Goal: Task Accomplishment & Management: Manage account settings

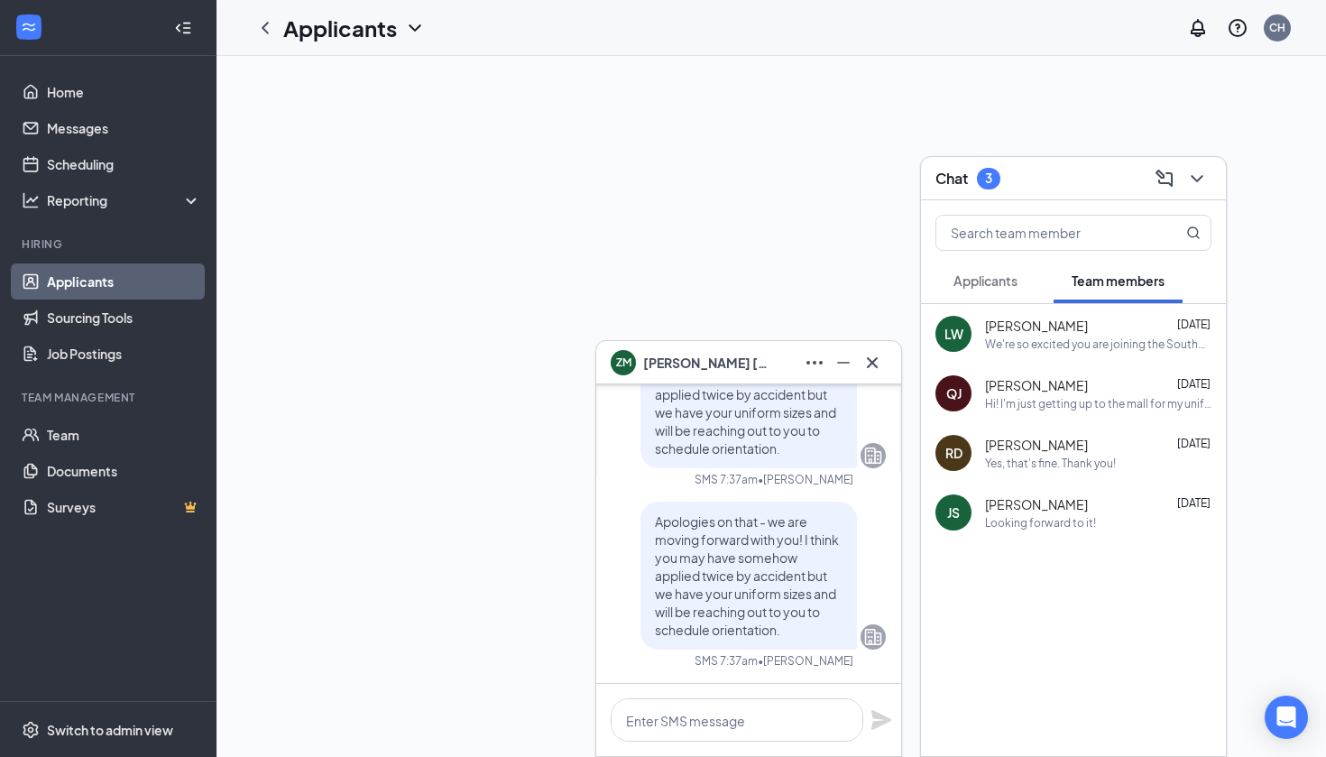
click at [986, 284] on span "Applicants" at bounding box center [986, 280] width 64 height 16
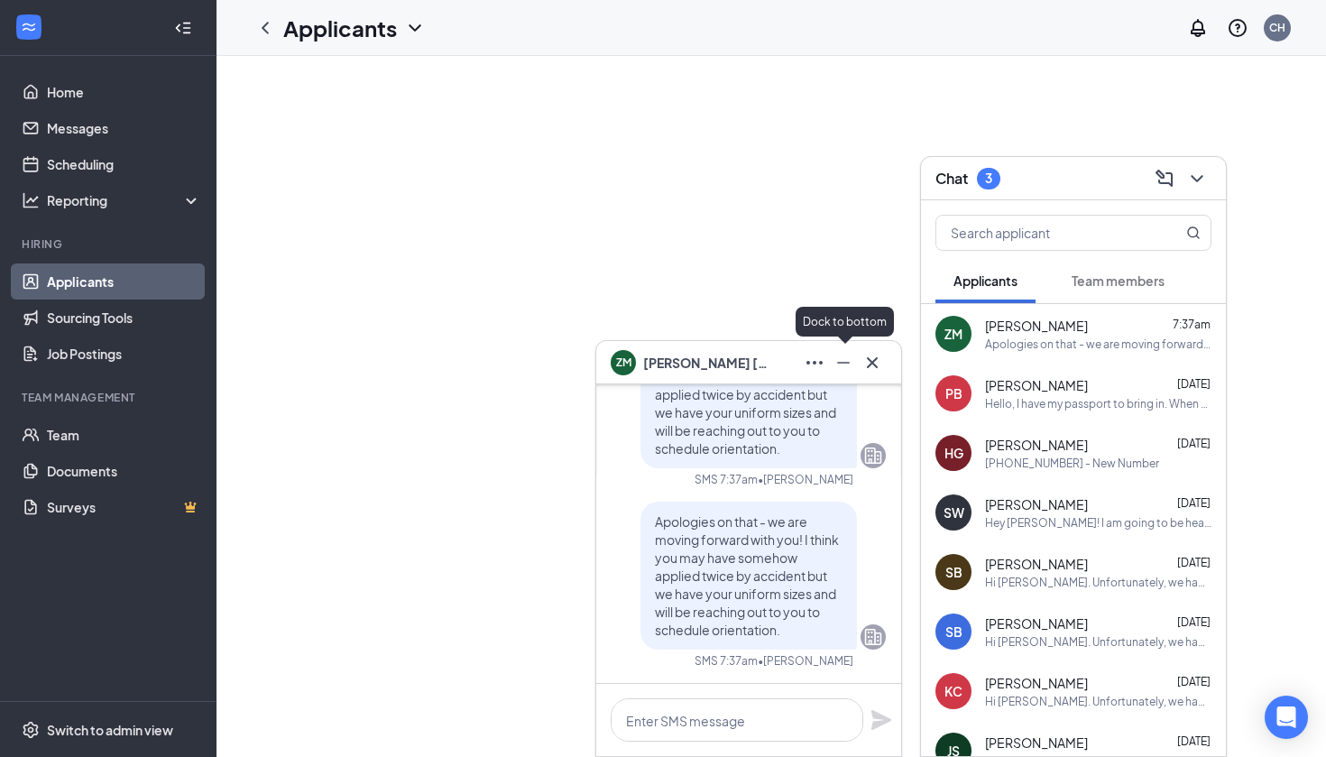
click at [865, 365] on icon "Cross" at bounding box center [873, 363] width 22 height 22
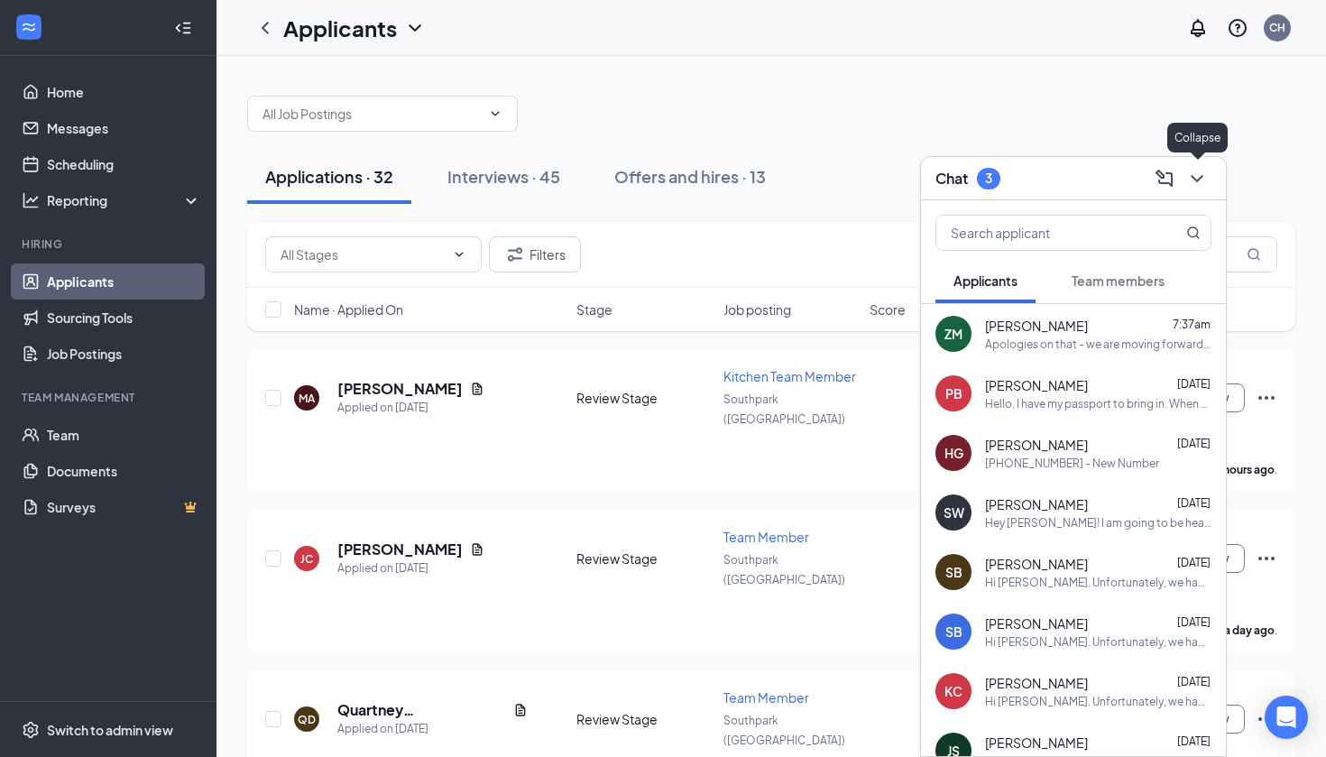
click at [1213, 174] on div "Chat 3" at bounding box center [1073, 178] width 305 height 43
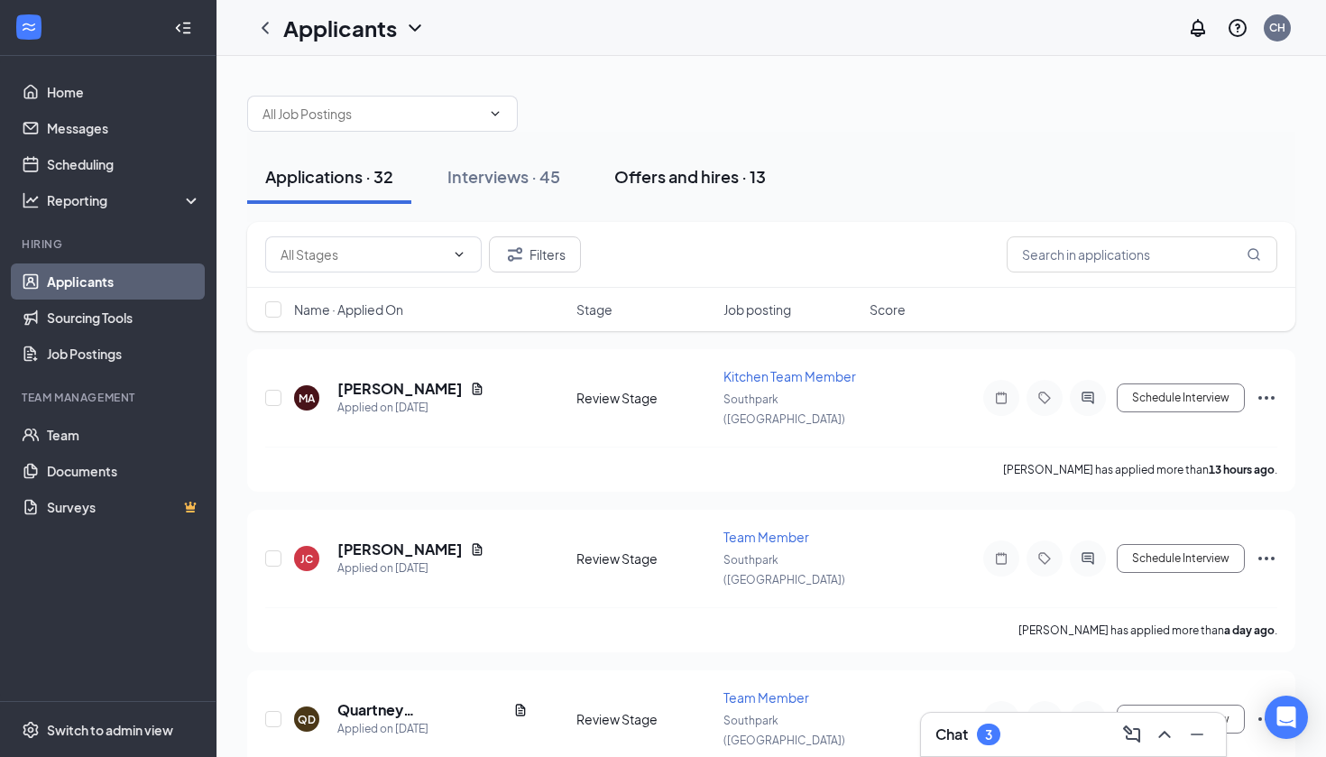
click at [725, 172] on div "Offers and hires · 13" at bounding box center [690, 176] width 152 height 23
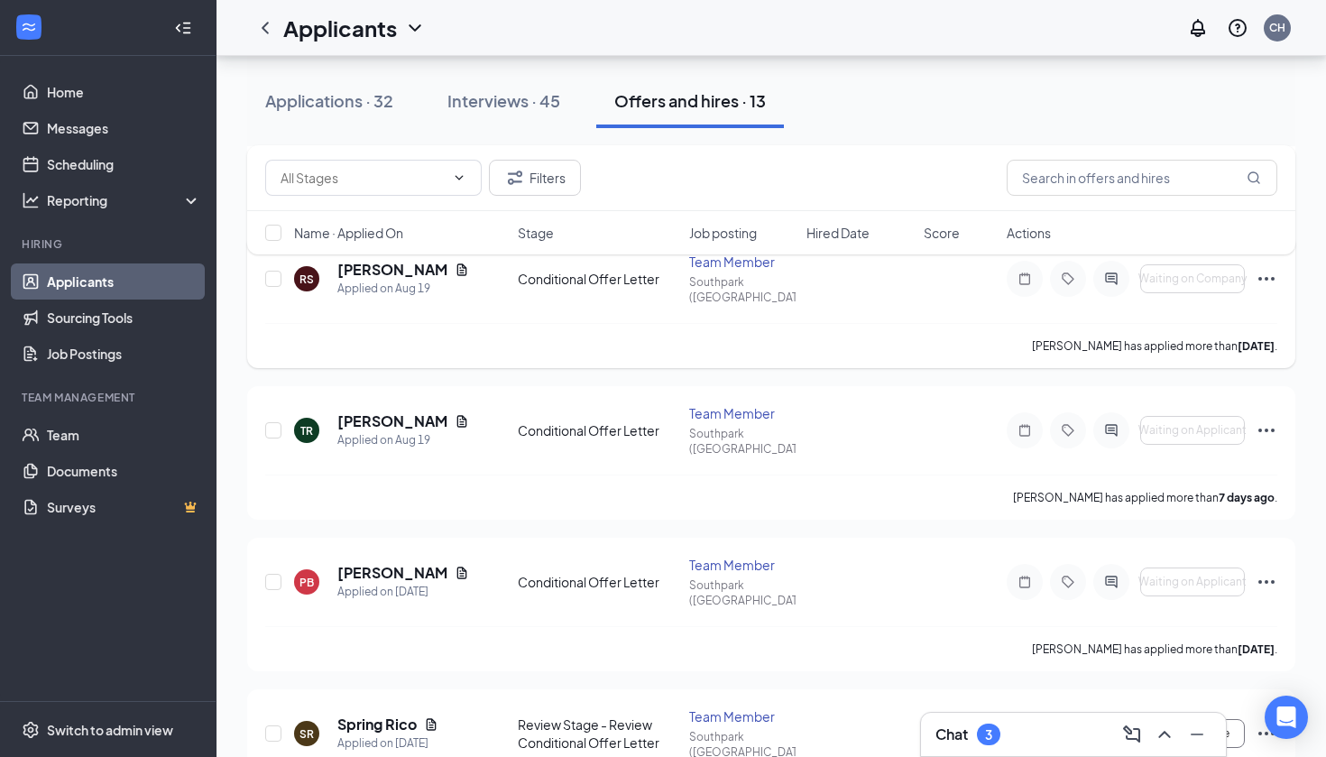
scroll to position [438, 0]
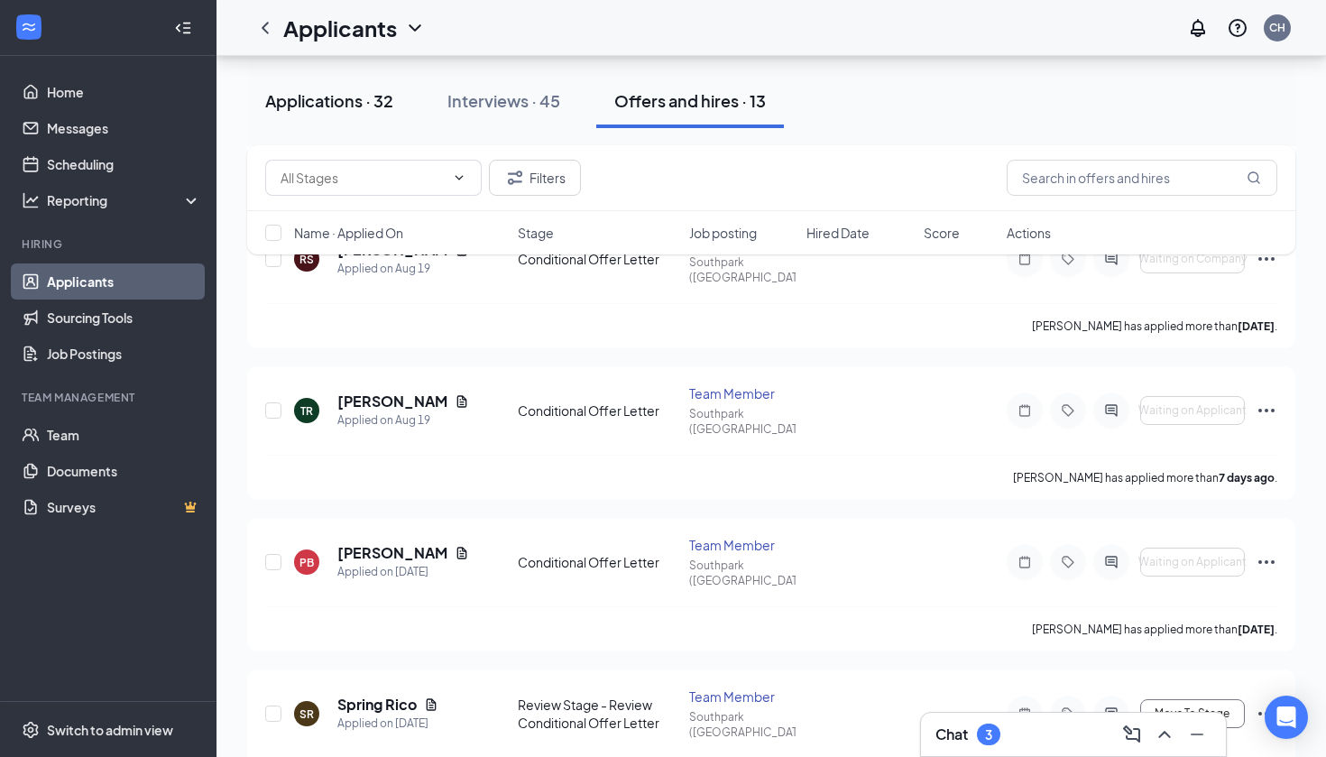
click at [377, 106] on div "Applications · 32" at bounding box center [329, 100] width 128 height 23
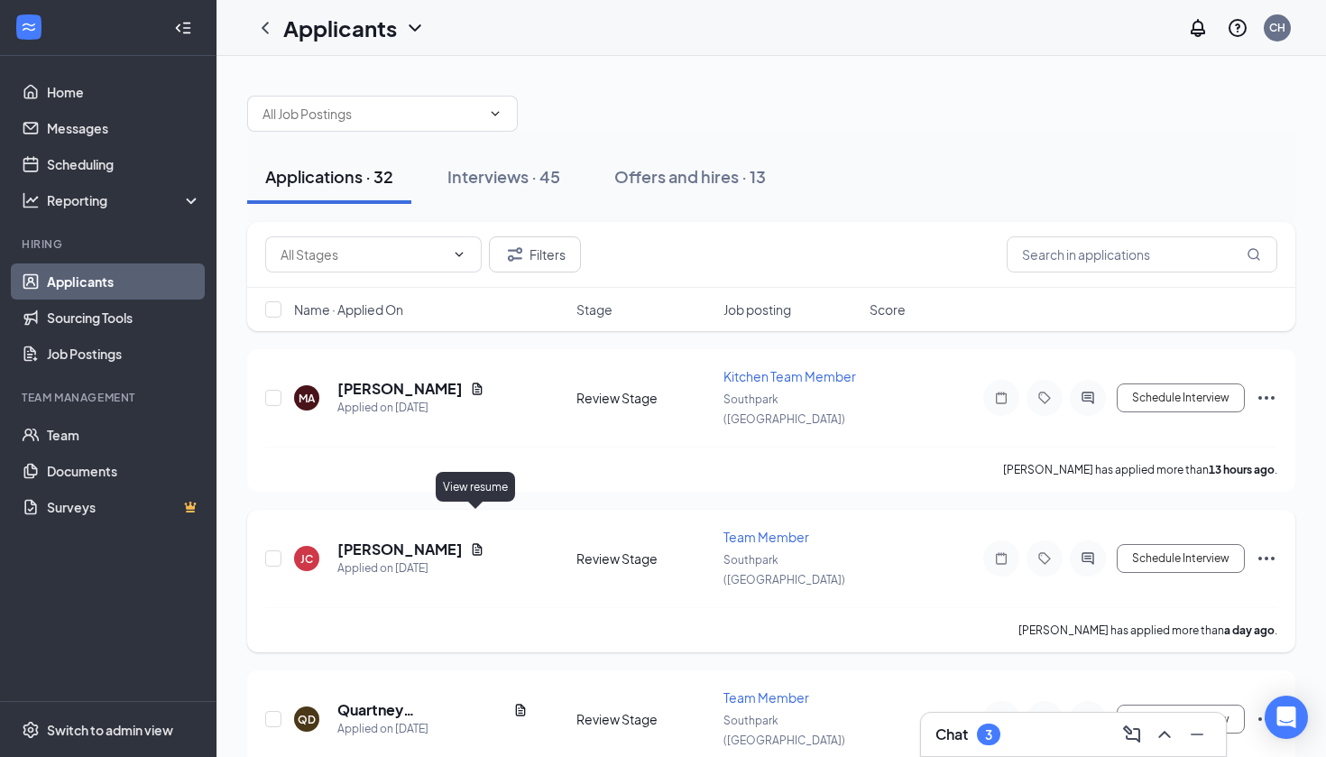
click at [477, 543] on icon "Document" at bounding box center [478, 549] width 10 height 12
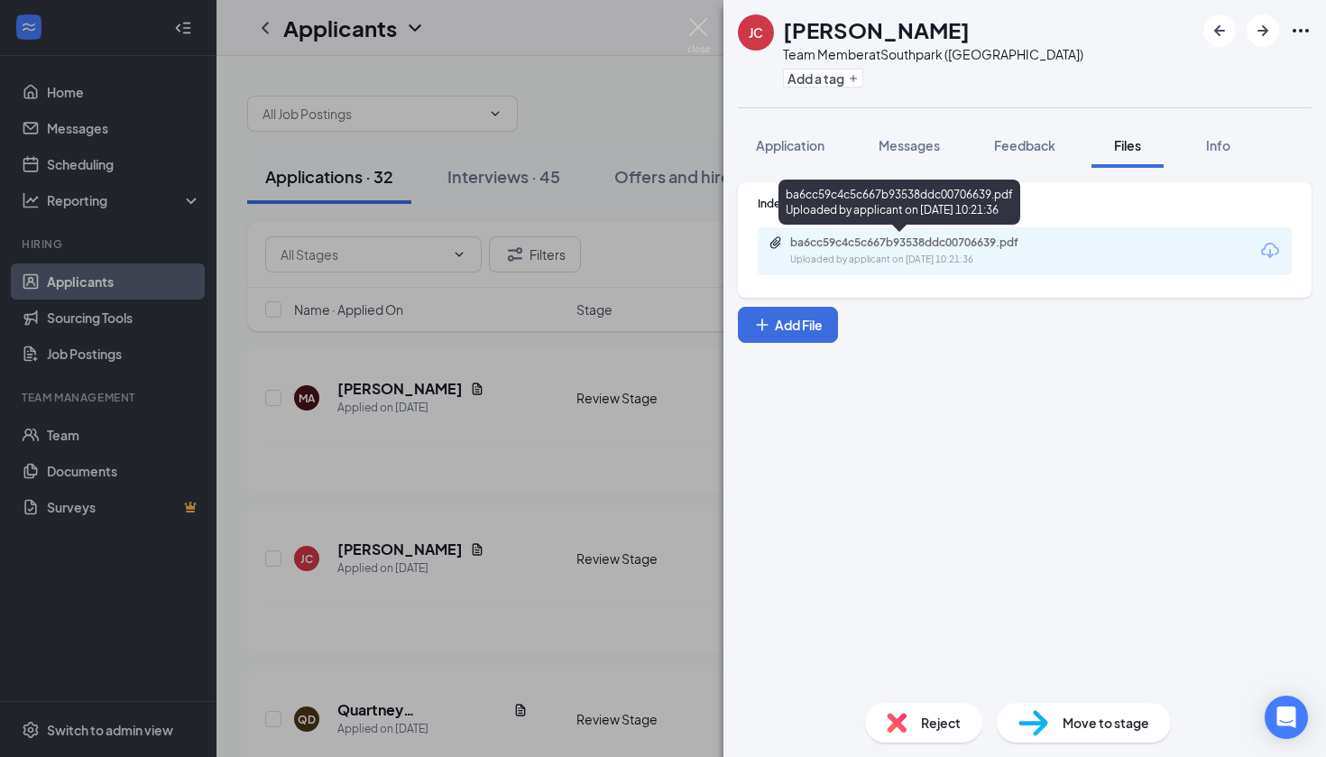
click at [895, 254] on div "Uploaded by applicant on [DATE] 10:21:36" at bounding box center [925, 260] width 271 height 14
click at [597, 283] on div "[PERSON_NAME] [PERSON_NAME] Team Member at Southpark ([GEOGRAPHIC_DATA]) Add a …" at bounding box center [663, 378] width 1326 height 757
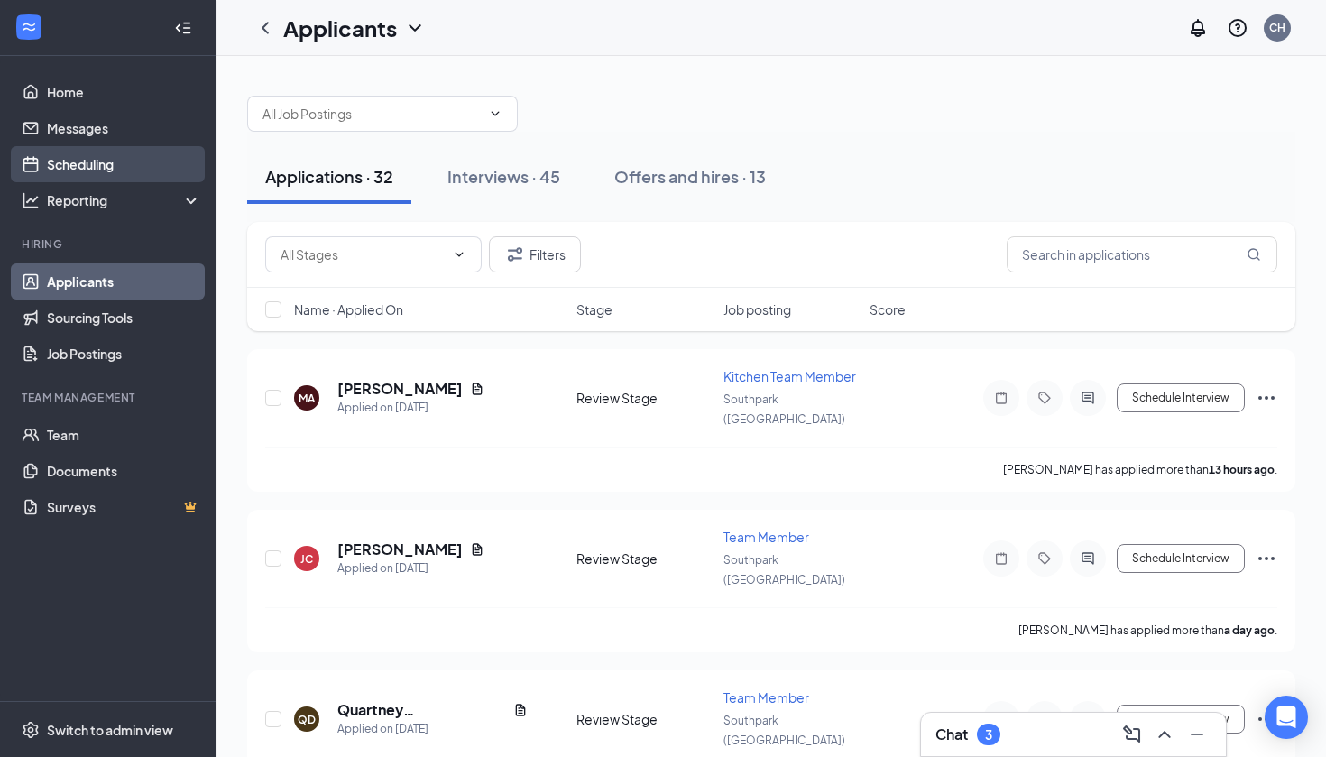
click at [47, 175] on link "Scheduling" at bounding box center [124, 164] width 154 height 36
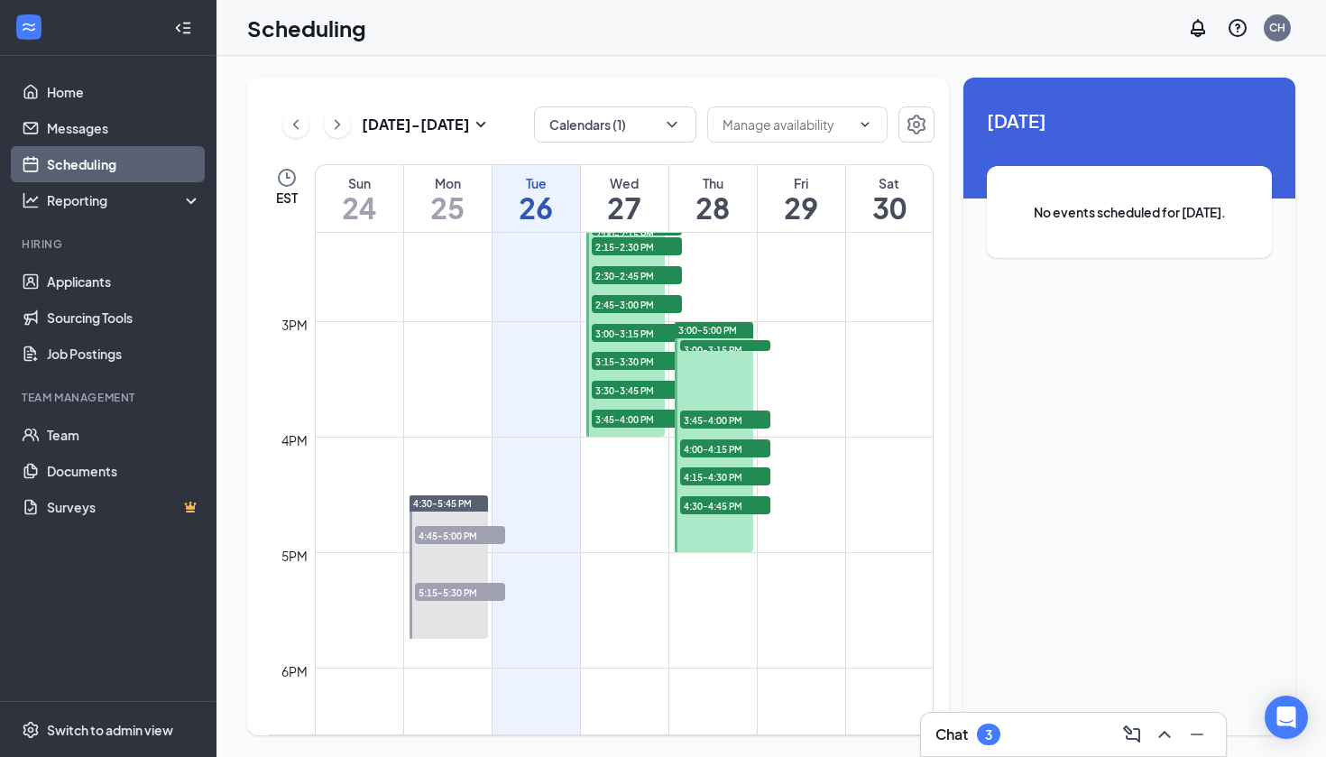
scroll to position [1601, 0]
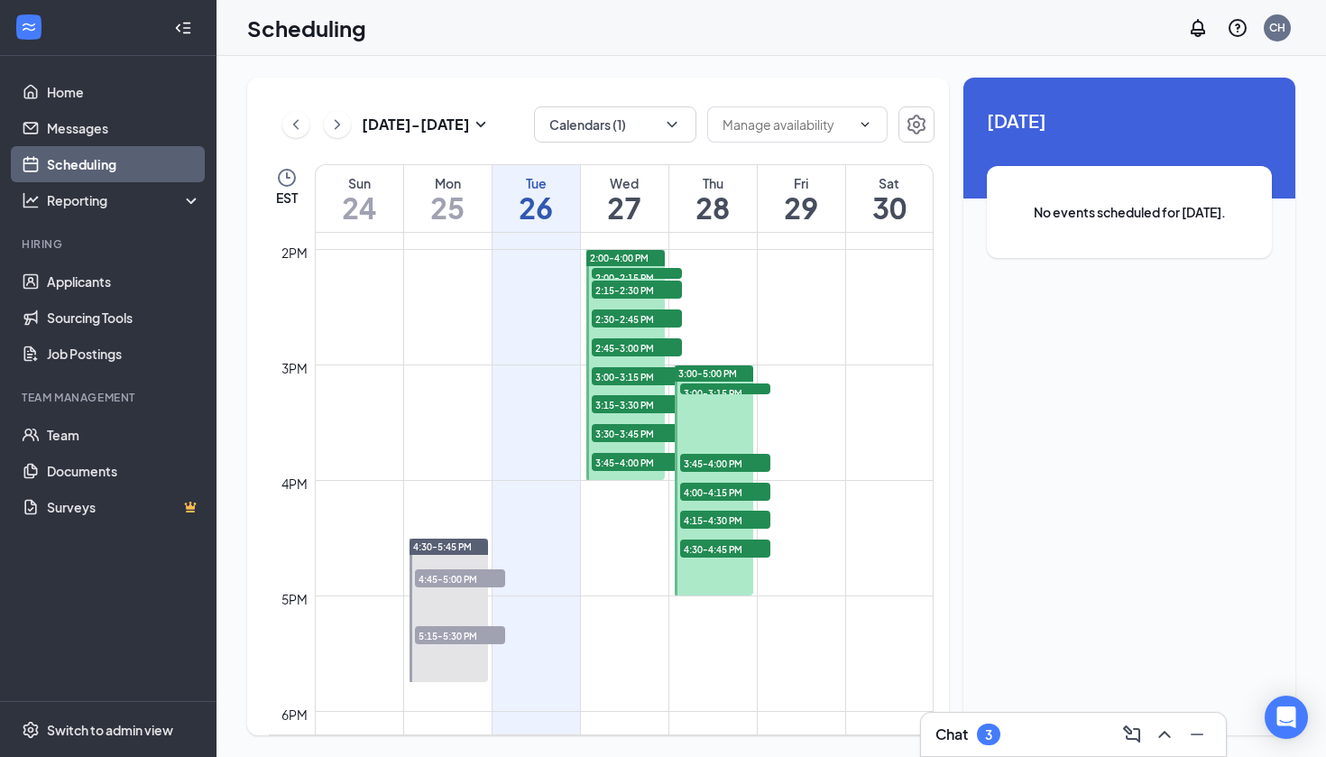
click at [626, 270] on span "2:00-2:15 PM" at bounding box center [637, 277] width 90 height 18
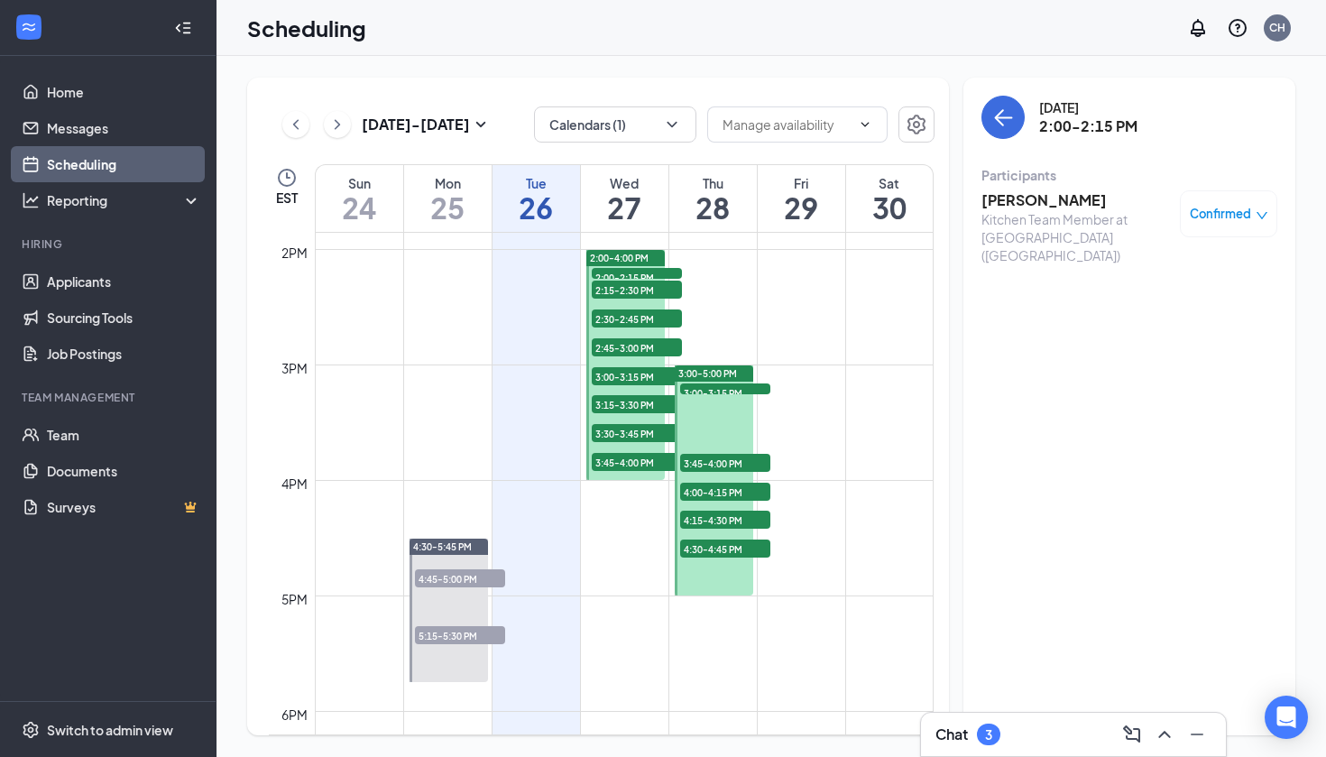
click at [1080, 206] on h3 "[PERSON_NAME]" at bounding box center [1076, 200] width 189 height 20
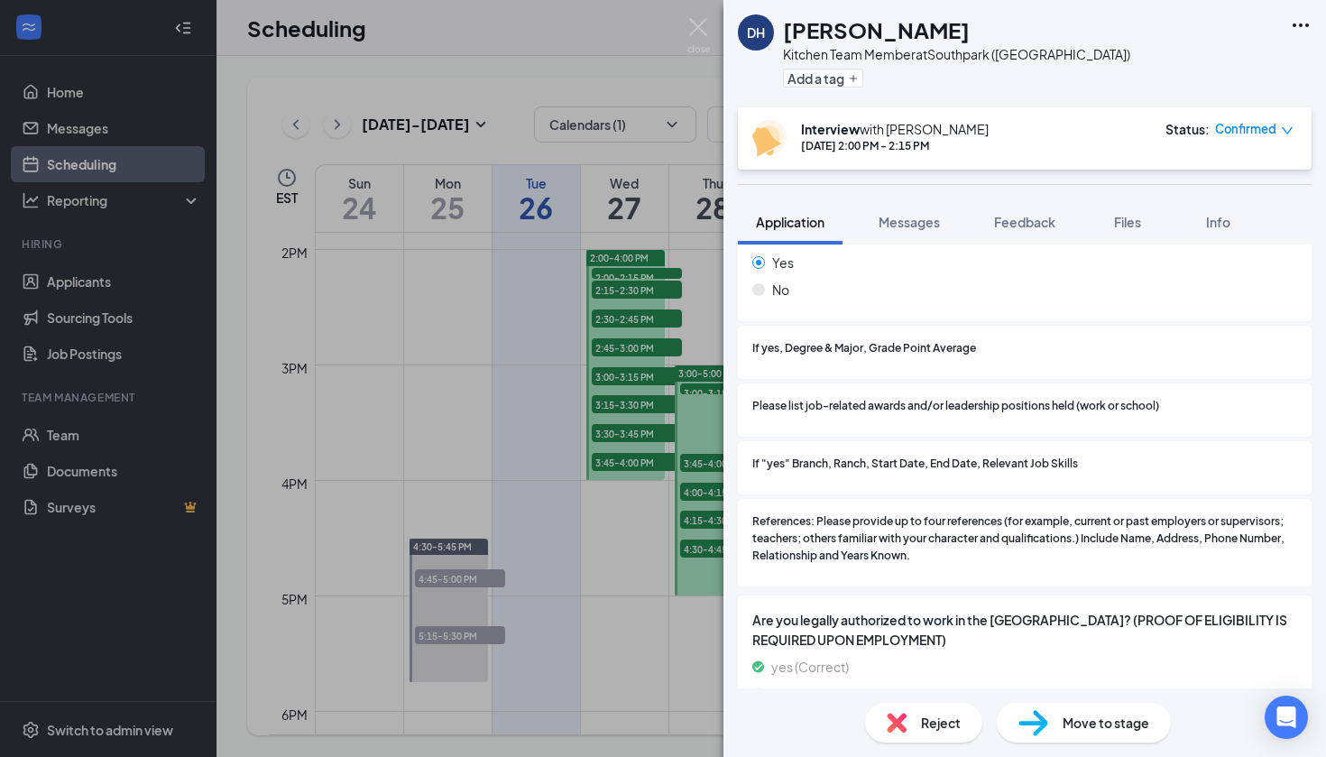
scroll to position [1855, 0]
click at [540, 343] on div "DH [PERSON_NAME] Kitchen Team Member at Southpark ([GEOGRAPHIC_DATA]) Add a tag…" at bounding box center [663, 378] width 1326 height 757
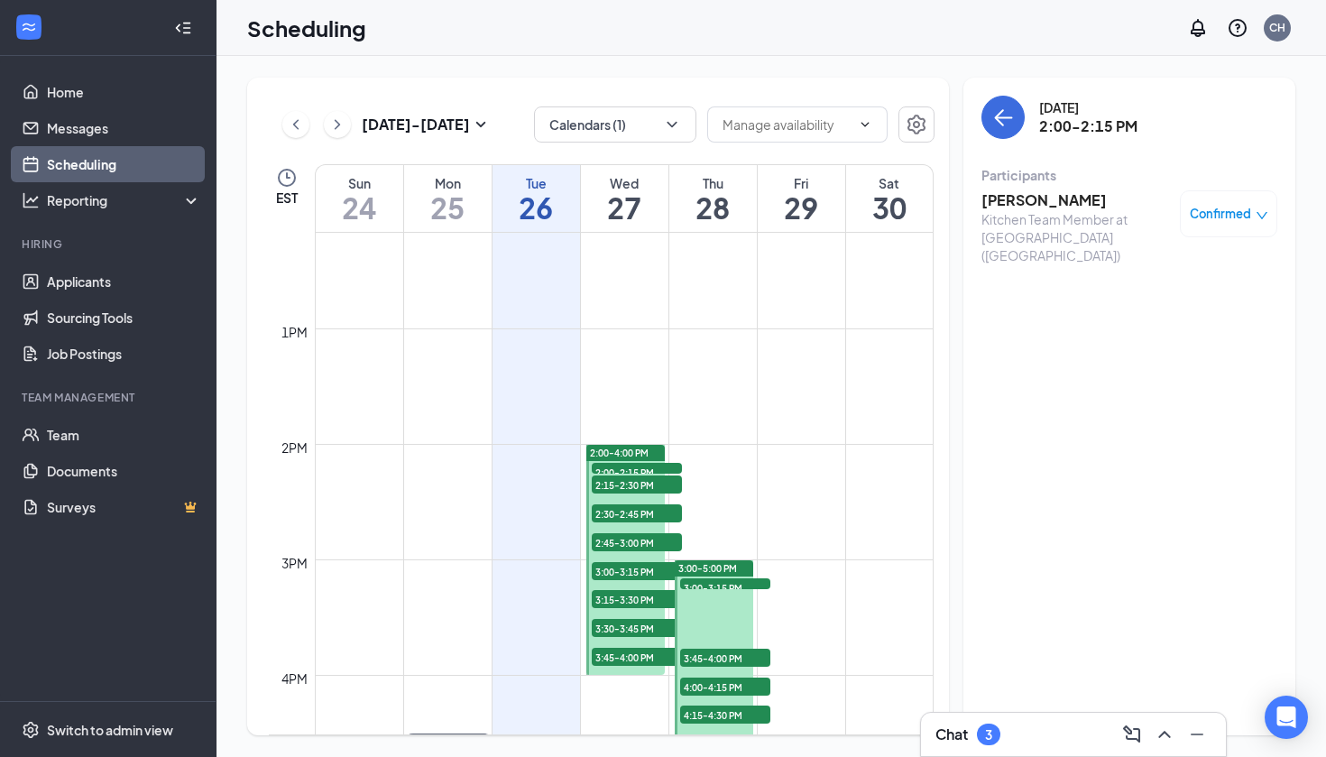
scroll to position [1405, 0]
